Goal: Transaction & Acquisition: Purchase product/service

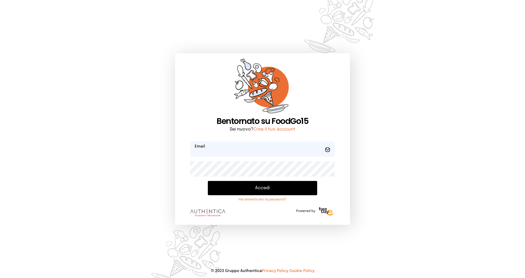
type input "**********"
click at [246, 186] on button "Accedi" at bounding box center [262, 188] width 109 height 14
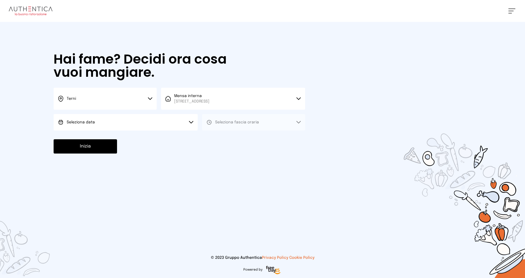
click at [131, 125] on button "Seleziona data" at bounding box center [126, 122] width 144 height 16
click at [103, 135] on li "[DATE], [DATE]" at bounding box center [126, 137] width 144 height 14
click at [216, 121] on span "Seleziona fascia oraria" at bounding box center [237, 122] width 44 height 4
click at [215, 135] on div "Pranzo" at bounding box center [218, 137] width 22 height 5
click at [98, 148] on button "Inizia" at bounding box center [85, 146] width 63 height 14
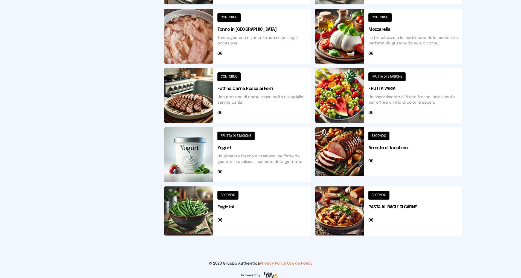
scroll to position [170, 0]
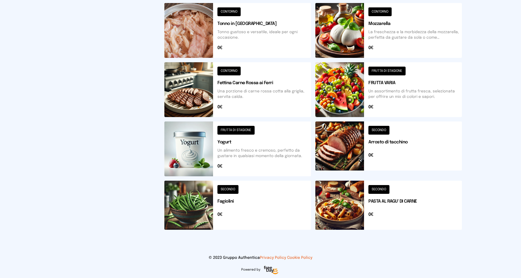
click at [228, 187] on button at bounding box center [237, 204] width 147 height 49
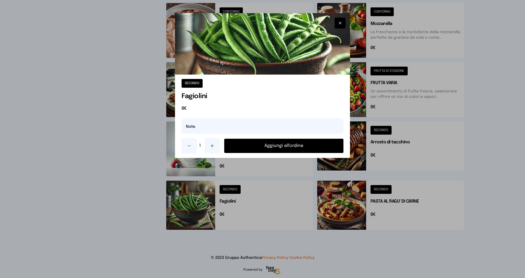
click at [273, 144] on button "Aggiungi all'ordine" at bounding box center [283, 145] width 119 height 14
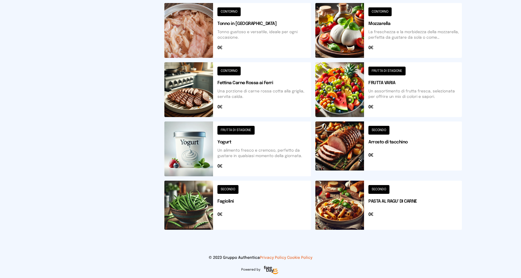
click at [381, 187] on button at bounding box center [389, 204] width 147 height 49
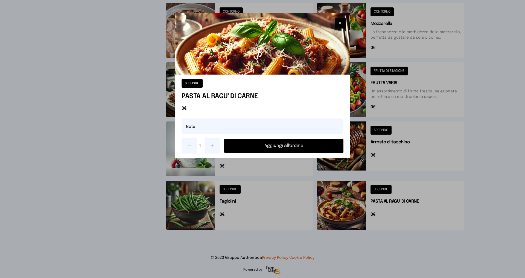
click at [275, 143] on button "Aggiungi all'ordine" at bounding box center [283, 145] width 119 height 14
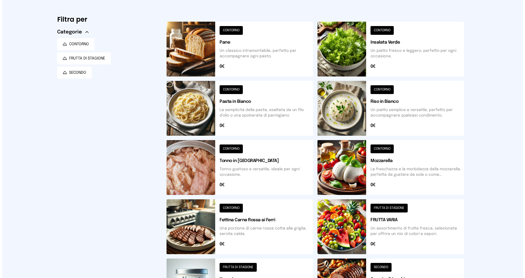
scroll to position [0, 0]
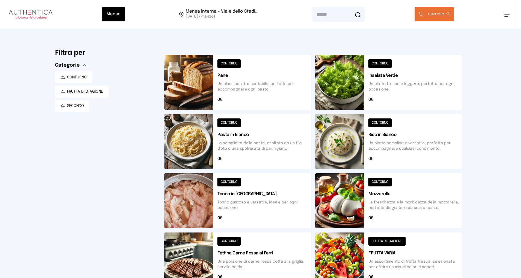
click at [426, 14] on button "carrello • 2" at bounding box center [434, 14] width 39 height 14
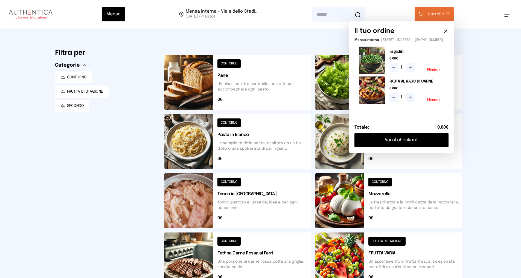
click at [385, 142] on button "Vai al checkout" at bounding box center [402, 140] width 94 height 14
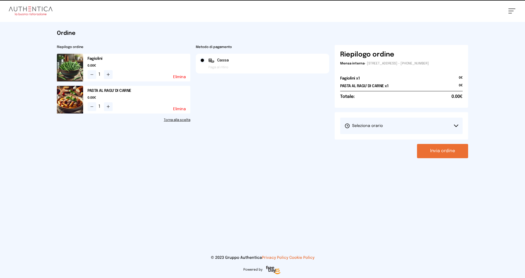
click at [381, 125] on span "Seleziona orario" at bounding box center [364, 125] width 38 height 5
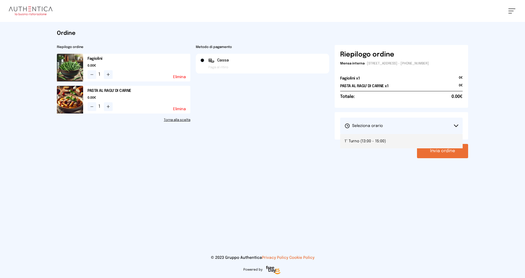
click at [383, 141] on span "1° Turno (13:00 - 15:00)" at bounding box center [365, 140] width 41 height 5
click at [438, 152] on button "Invia ordine" at bounding box center [442, 151] width 51 height 14
